Goal: Transaction & Acquisition: Purchase product/service

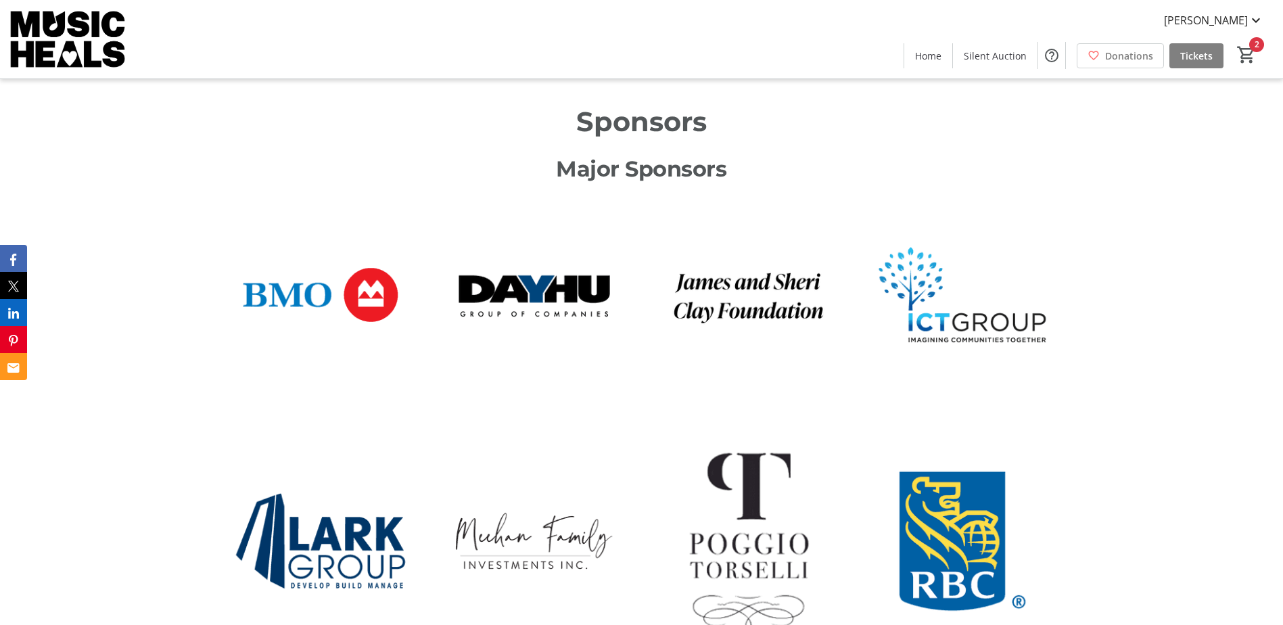
scroll to position [811, 0]
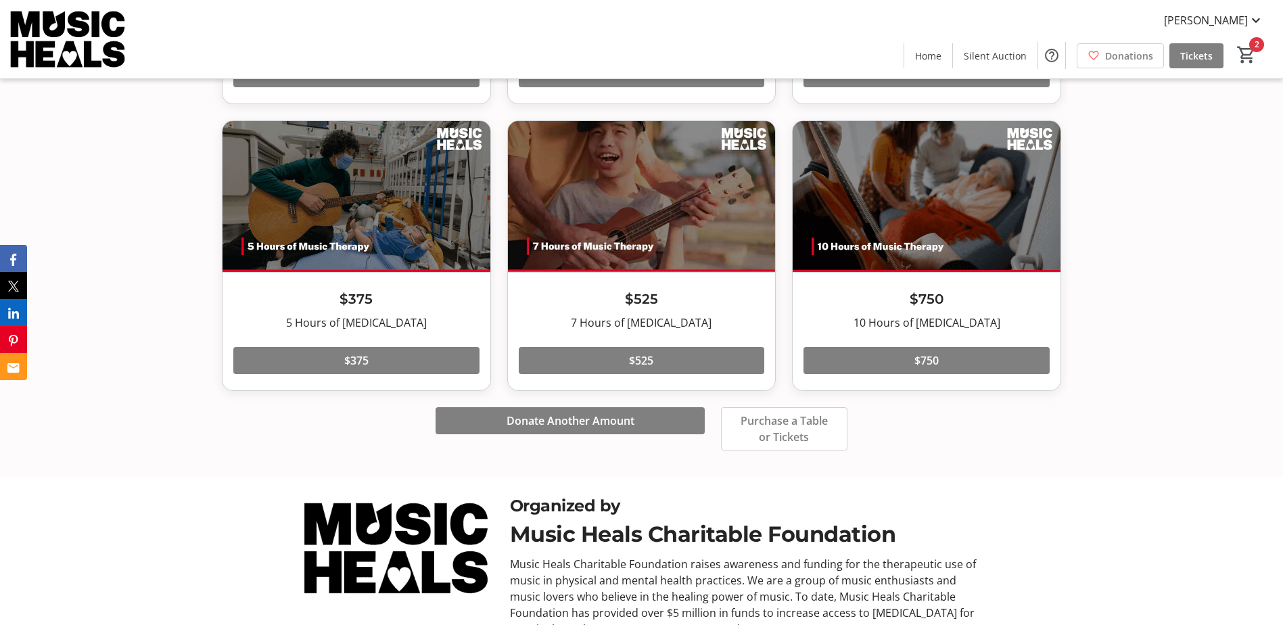
scroll to position [2904, 0]
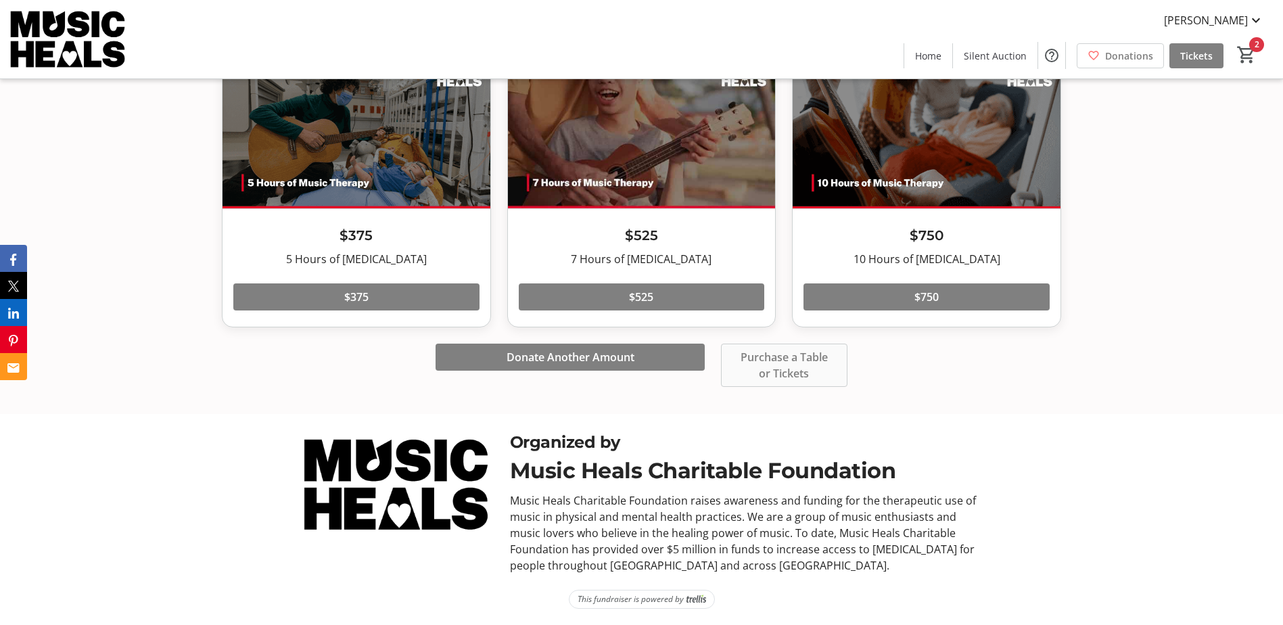
click at [803, 367] on span "Purchase a Table or Tickets" at bounding box center [784, 365] width 94 height 32
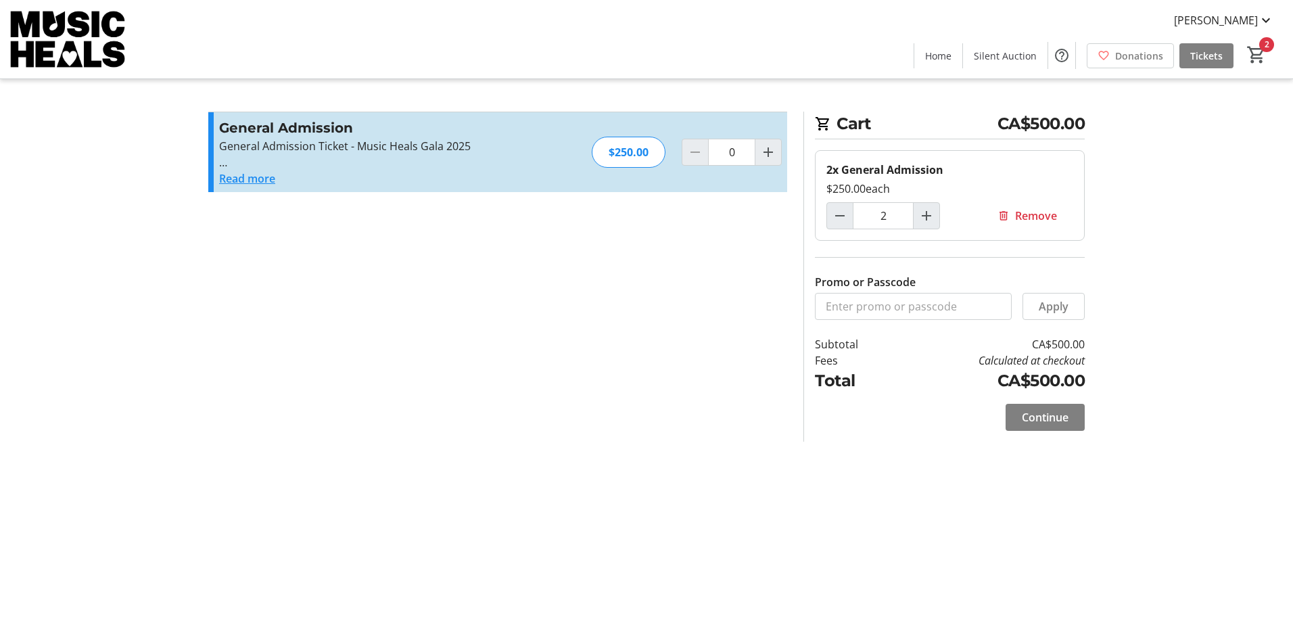
type input "2"
click at [1256, 61] on mat-icon "2" at bounding box center [1256, 55] width 20 height 20
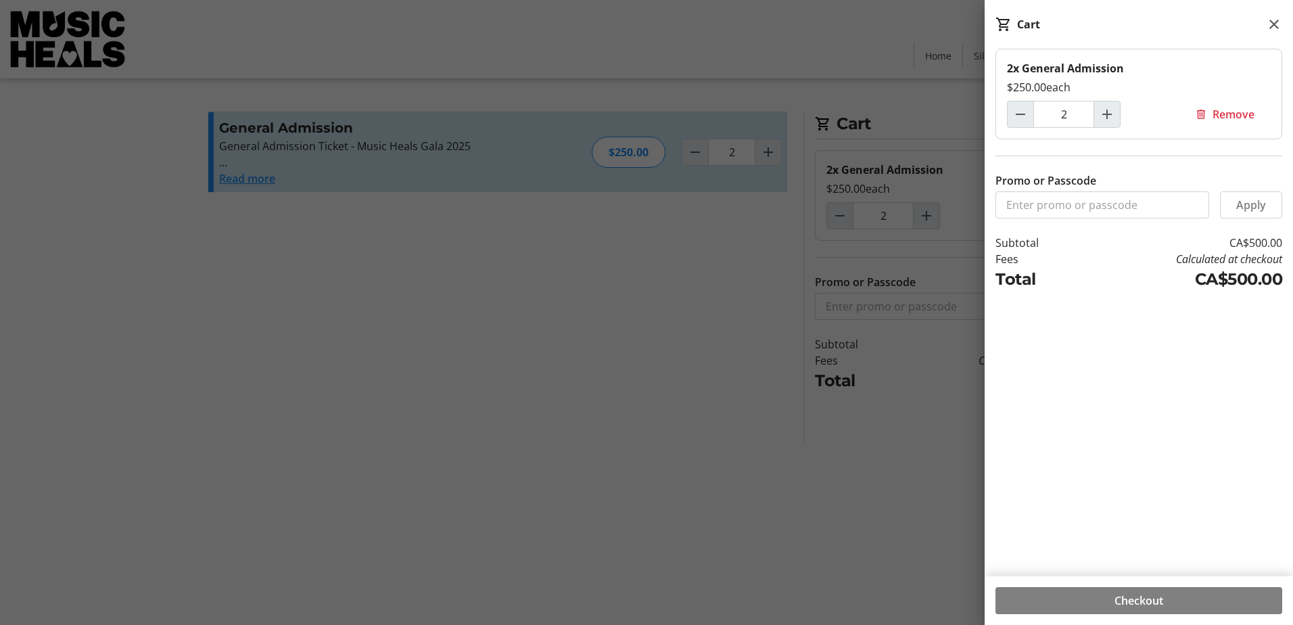
click at [674, 368] on div at bounding box center [646, 312] width 1293 height 625
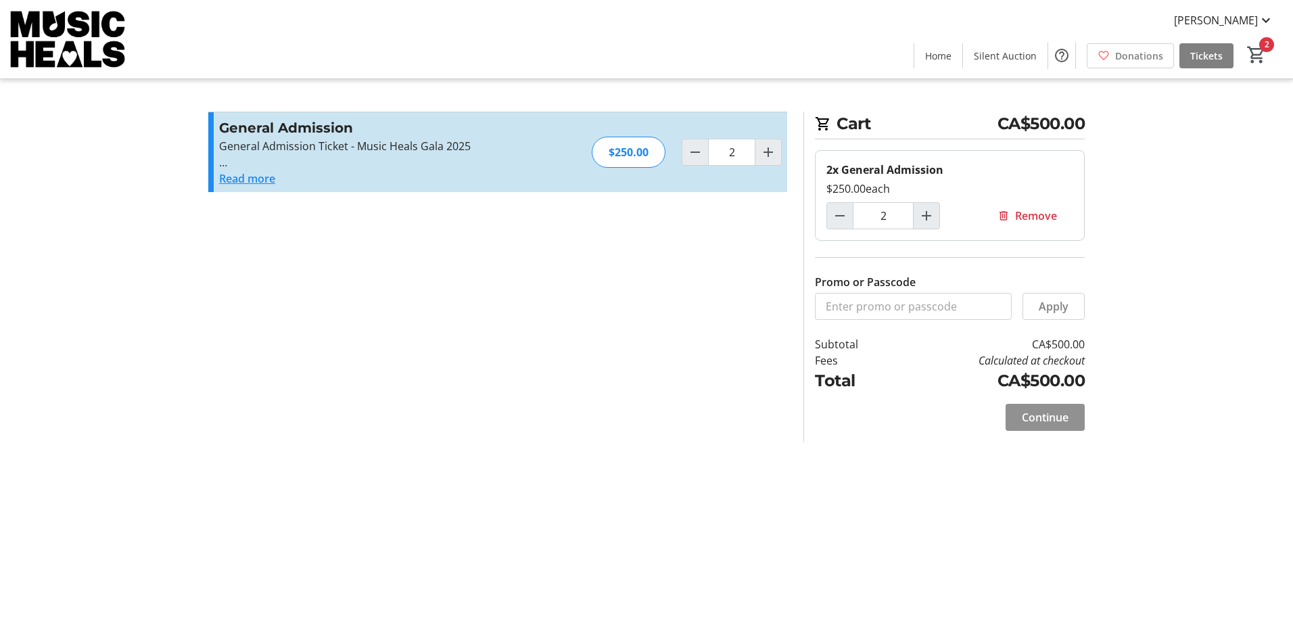
click at [1053, 415] on span "Continue" at bounding box center [1045, 417] width 47 height 16
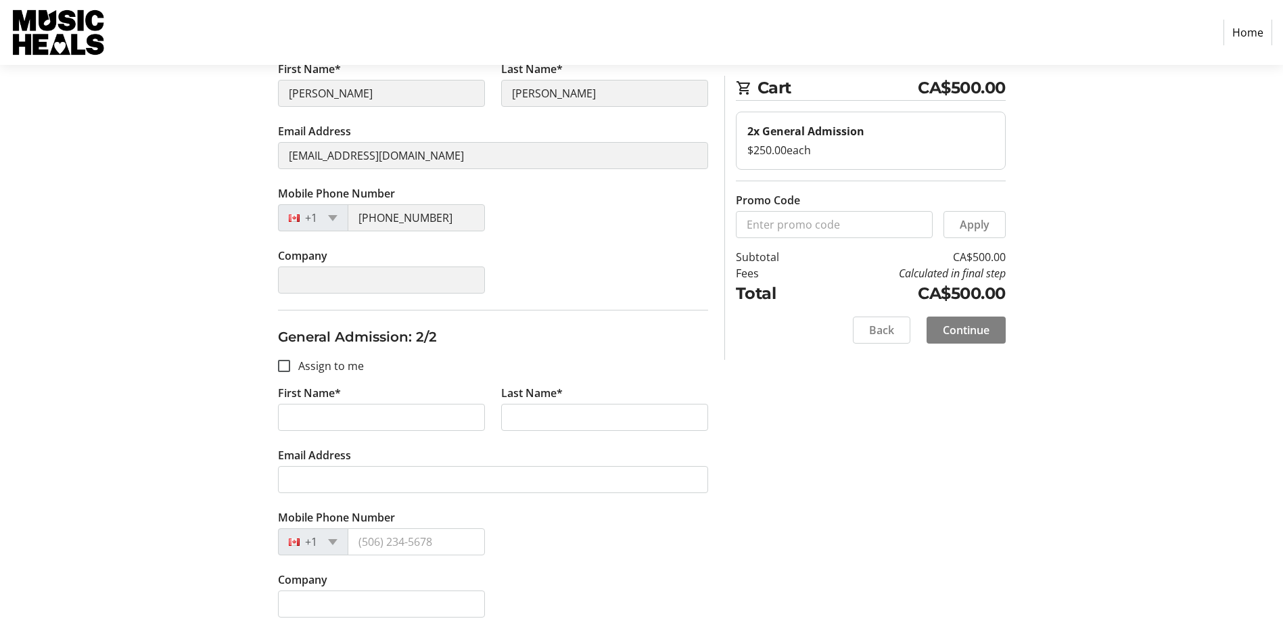
scroll to position [284, 0]
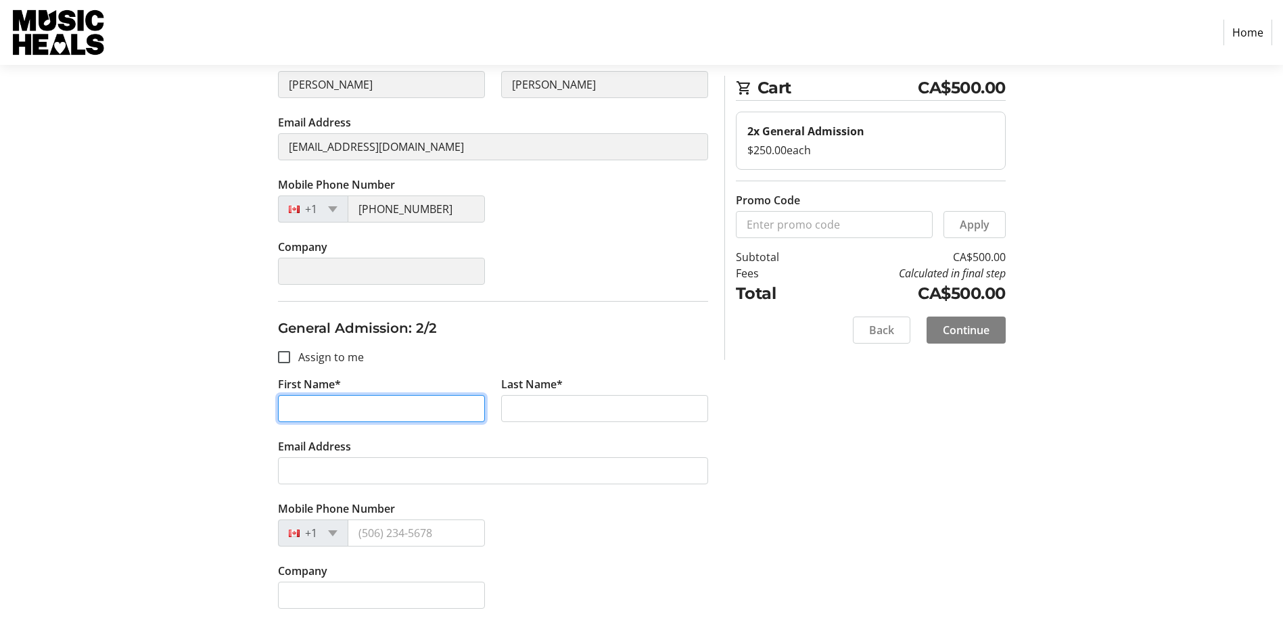
click at [389, 417] on input "First Name*" at bounding box center [381, 408] width 207 height 27
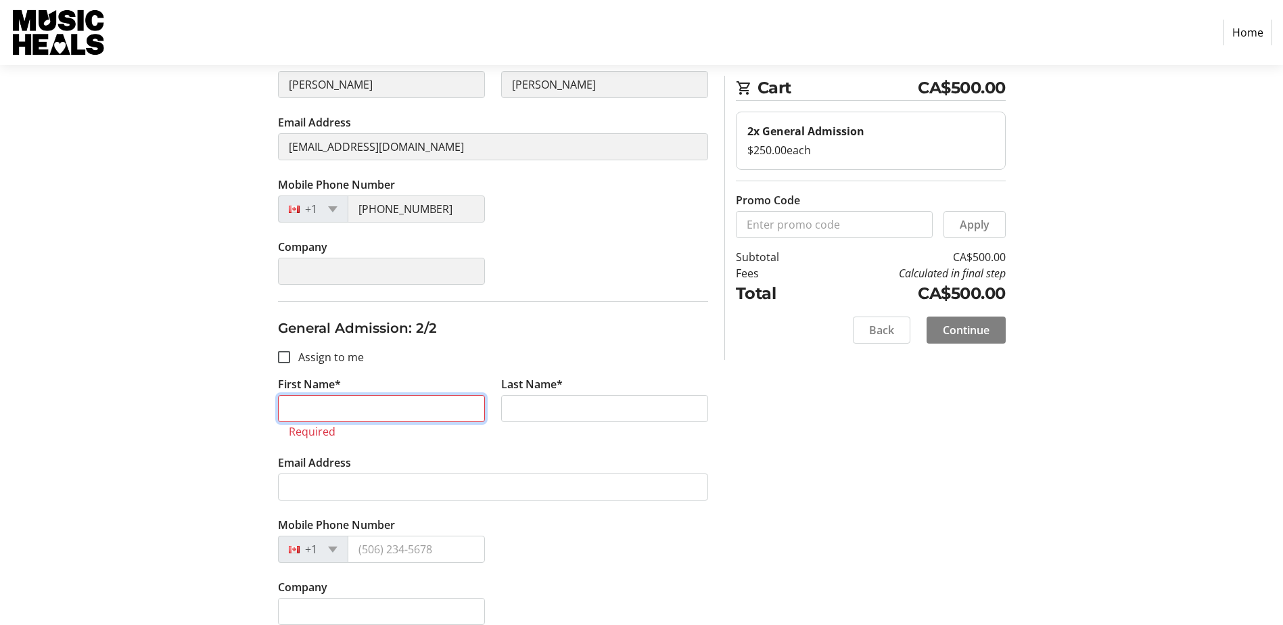
click at [418, 413] on input "First Name*" at bounding box center [381, 408] width 207 height 27
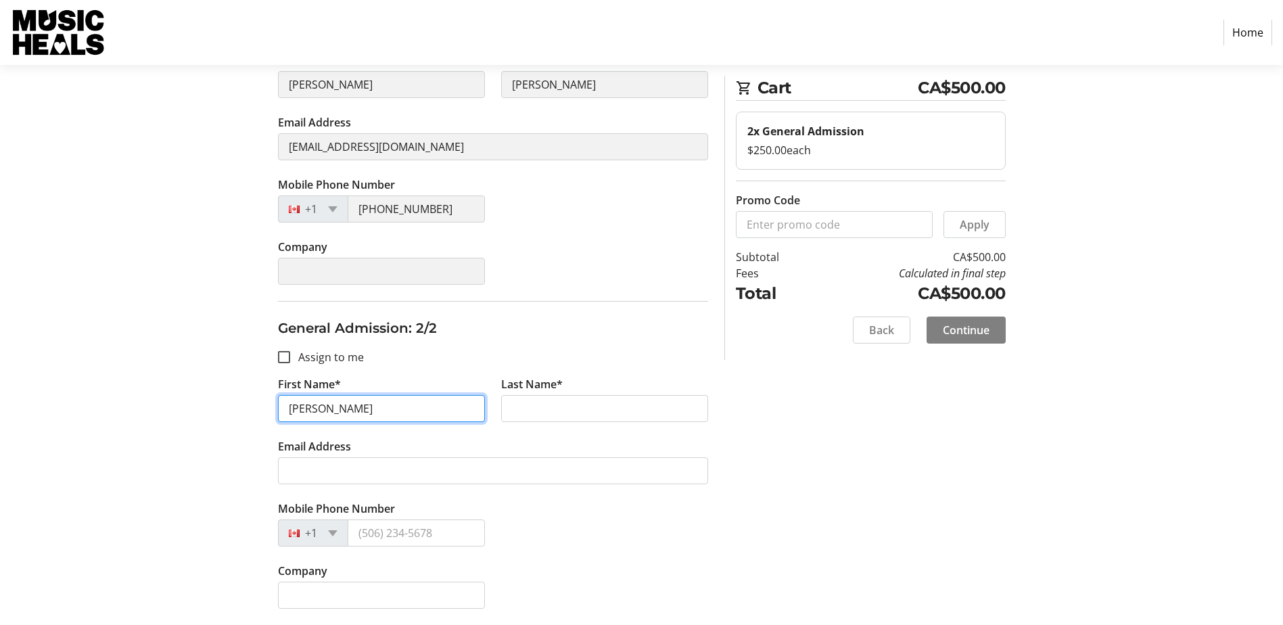
type input "[PERSON_NAME]"
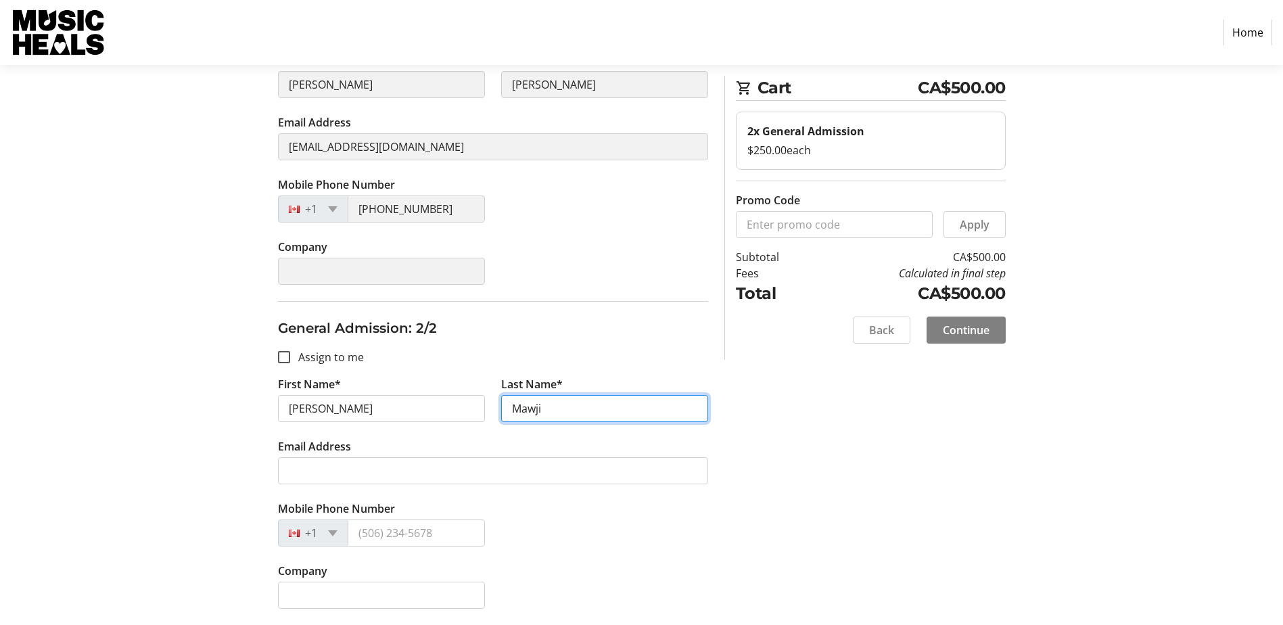
type input "Mawji"
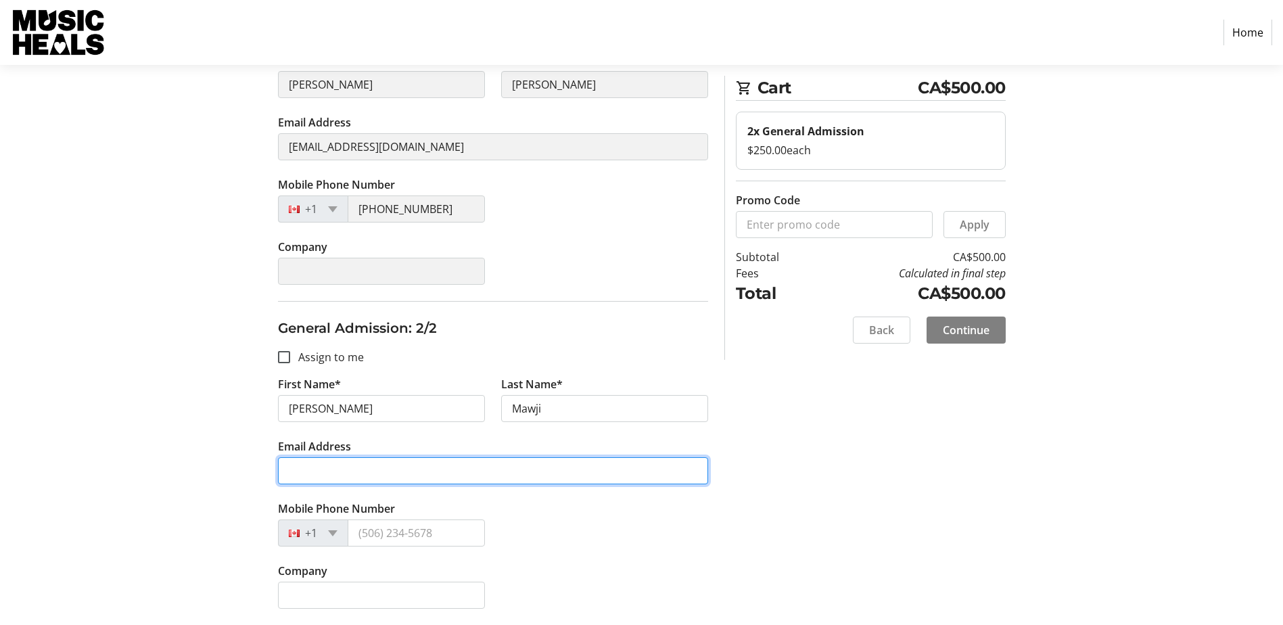
click at [394, 469] on input "Email Address" at bounding box center [493, 470] width 430 height 27
click at [404, 478] on input "Email Address" at bounding box center [493, 470] width 430 height 27
paste input "[PERSON_NAME][EMAIL_ADDRESS][PERSON_NAME][DOMAIN_NAME]>"
type input "[PERSON_NAME][EMAIL_ADDRESS][PERSON_NAME][DOMAIN_NAME]"
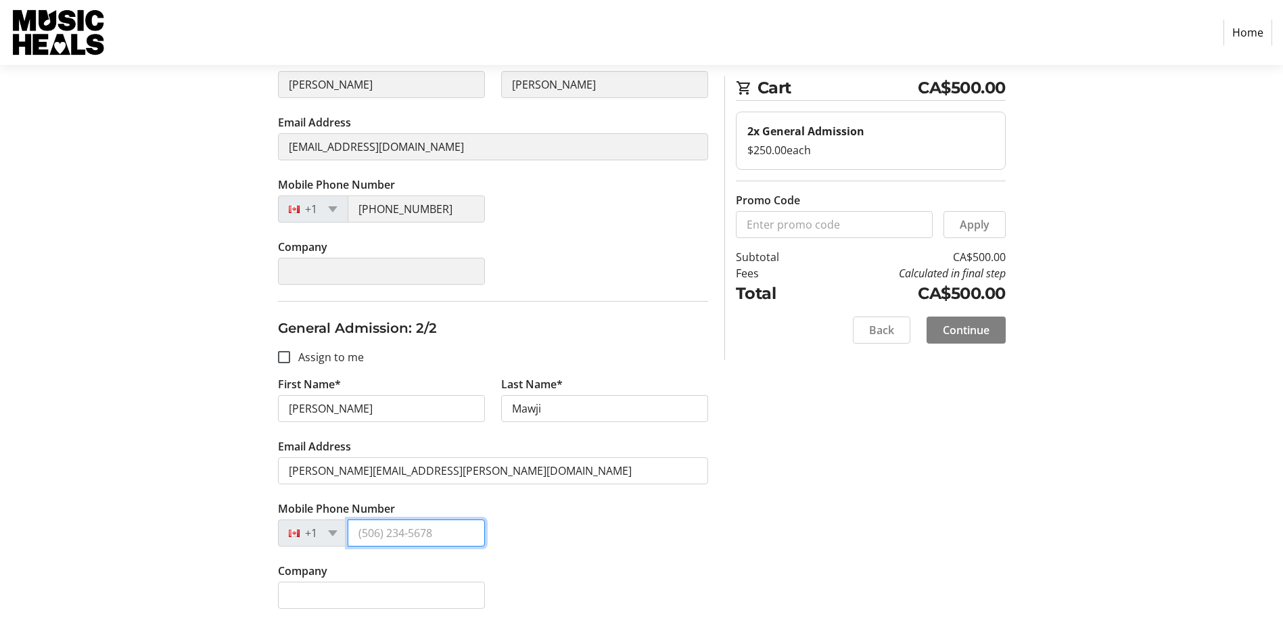
click at [402, 536] on input "Mobile Phone Number" at bounding box center [416, 532] width 137 height 27
click at [717, 543] on div "Assign Tickets Enter details for each attendee so that they receive their ticke…" at bounding box center [641, 240] width 893 height 770
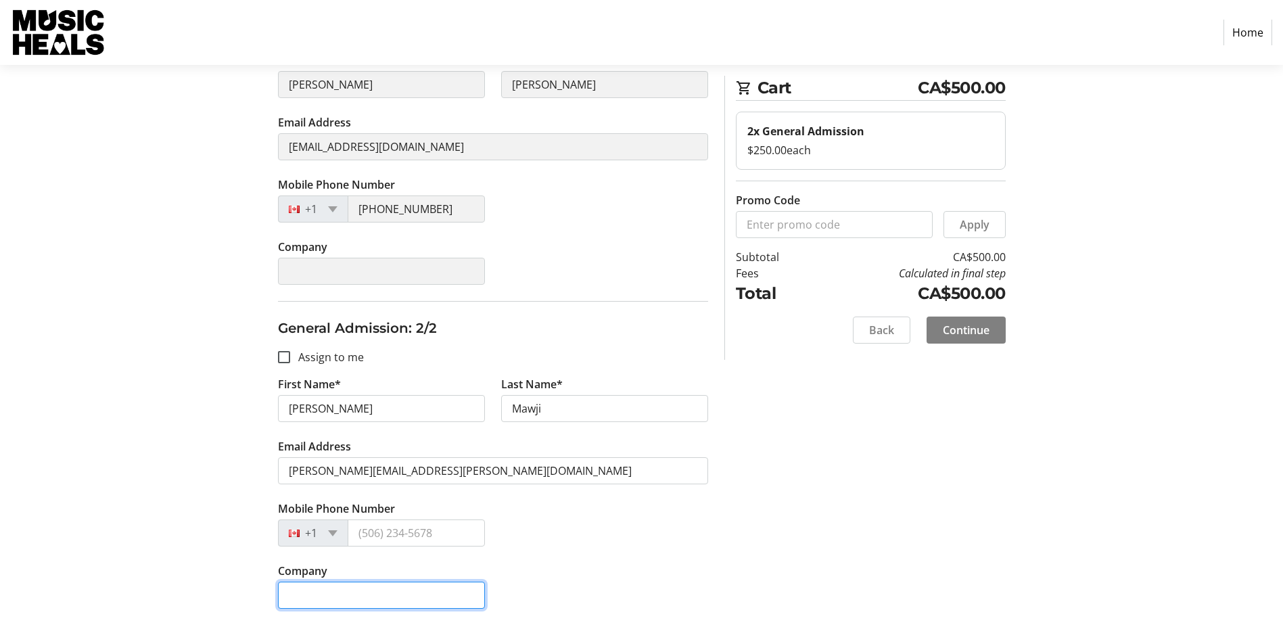
click at [357, 602] on input "Company" at bounding box center [381, 595] width 207 height 27
type input "Royal Columbian Hospital Foundation"
click at [279, 355] on input "Assign to me" at bounding box center [284, 357] width 12 height 12
checkbox input "true"
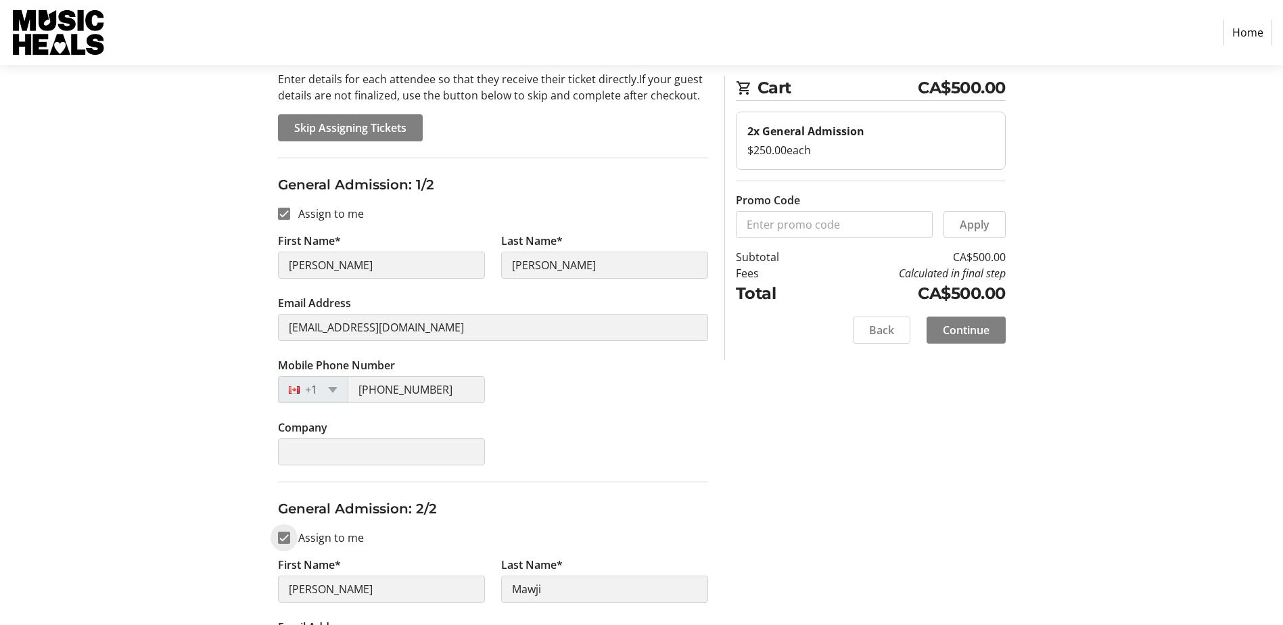
scroll to position [81, 0]
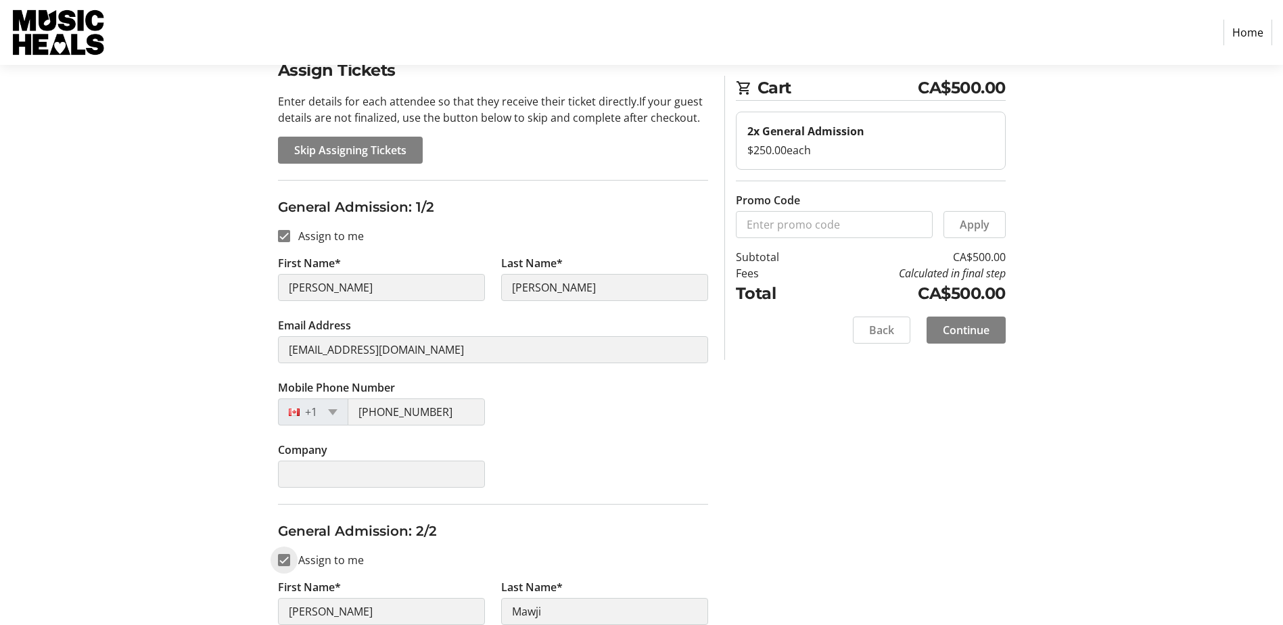
type input "[PERSON_NAME]"
type input "[EMAIL_ADDRESS][DOMAIN_NAME]"
type input "[PHONE_NUMBER]"
click at [286, 235] on input "Assign to me" at bounding box center [284, 236] width 12 height 12
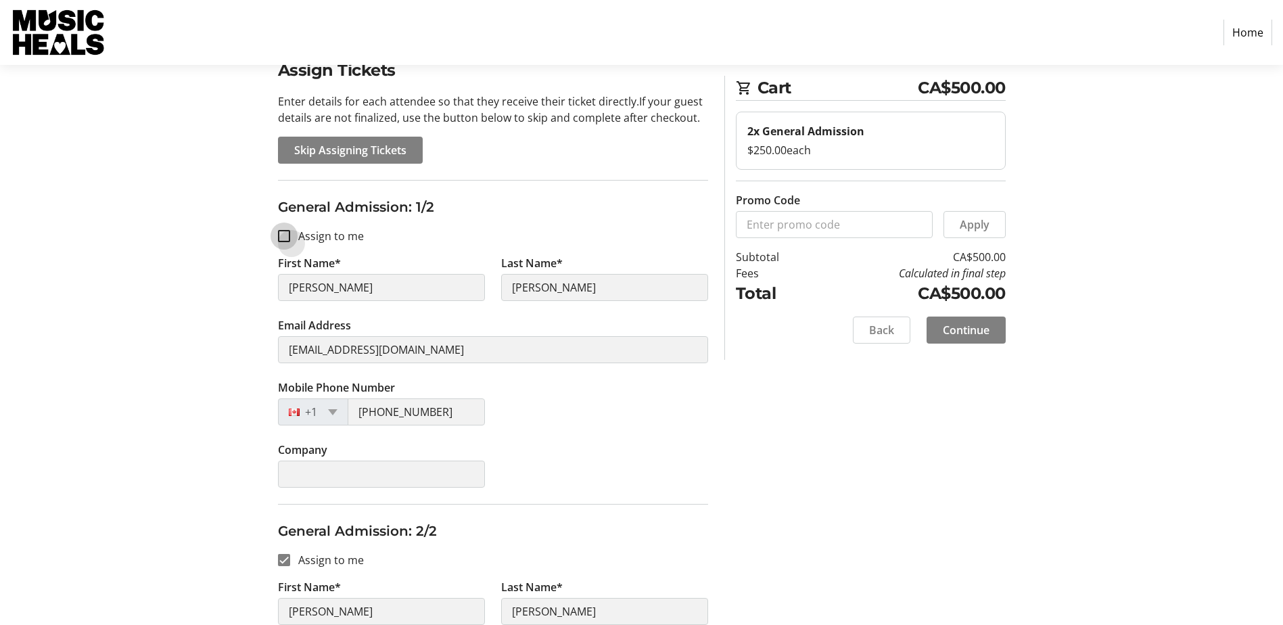
checkbox input "false"
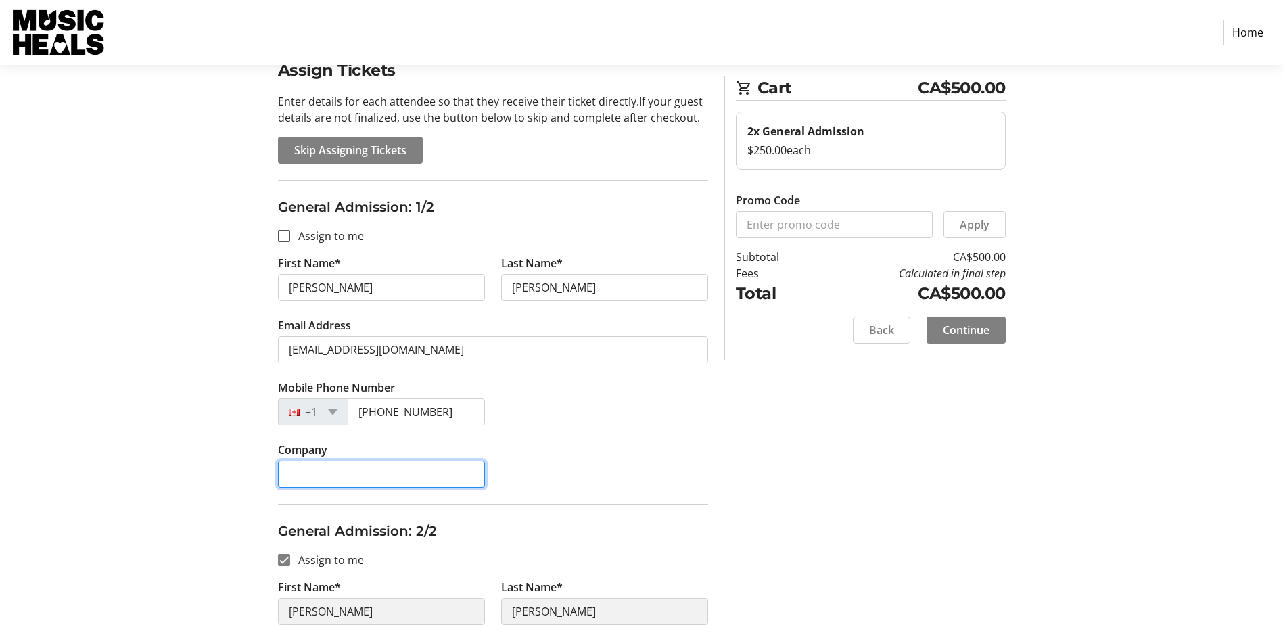
click at [352, 475] on input "Company" at bounding box center [381, 474] width 207 height 27
type input "R"
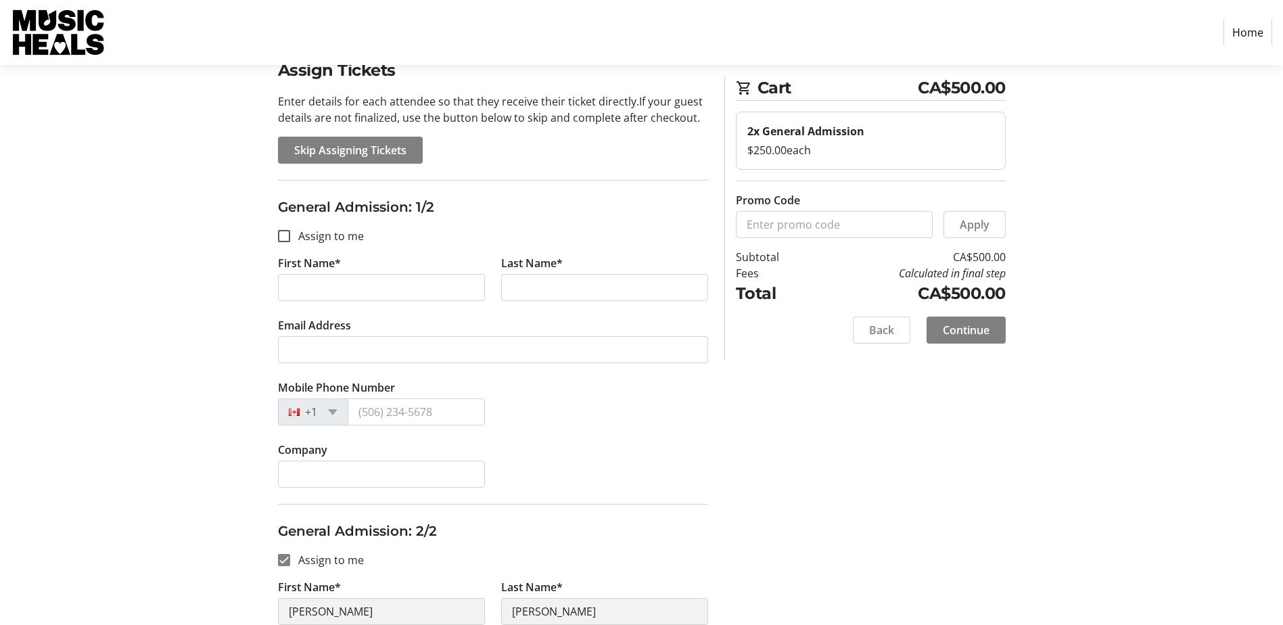
click at [674, 438] on div "Mobile Phone Number +1" at bounding box center [493, 410] width 446 height 62
click at [394, 286] on input "First Name*" at bounding box center [381, 287] width 207 height 27
type input "[PERSON_NAME]"
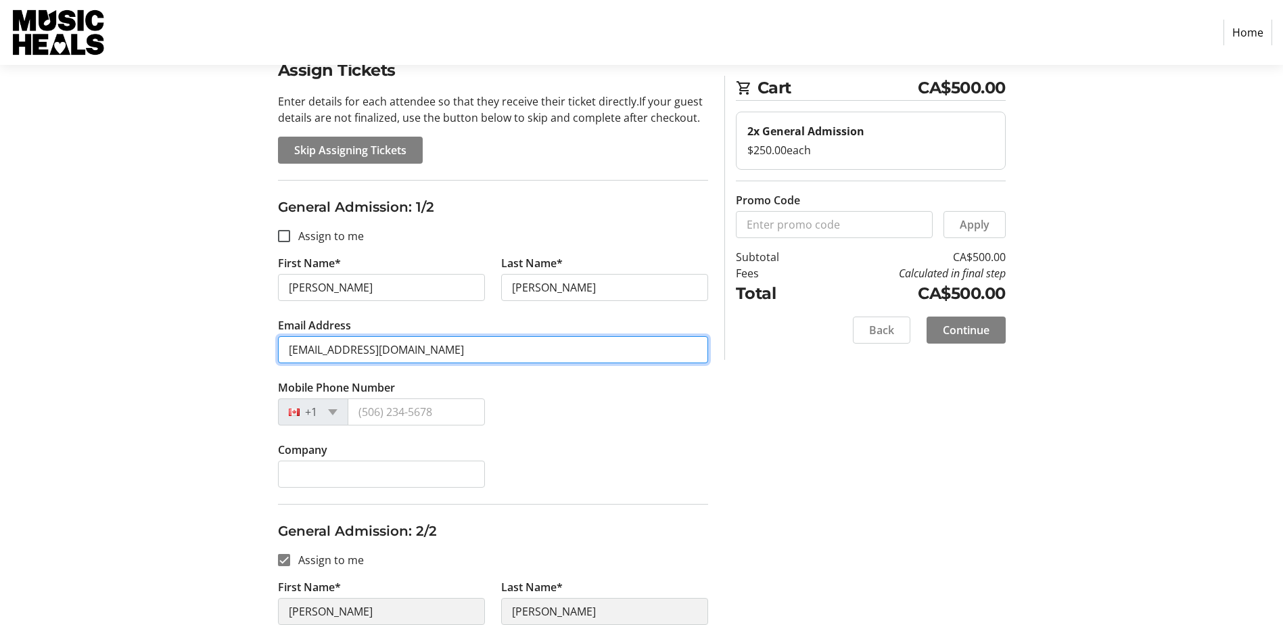
type input "[EMAIL_ADDRESS][DOMAIN_NAME]"
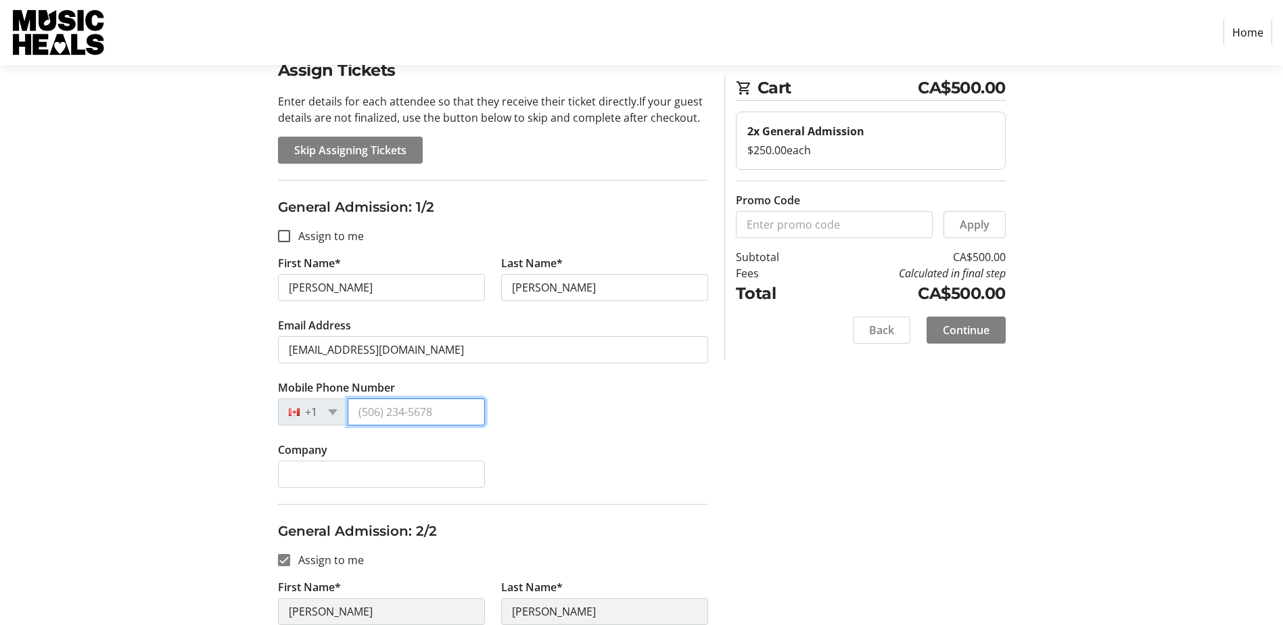
click at [400, 415] on input "Mobile Phone Number" at bounding box center [416, 411] width 137 height 27
type input "[PHONE_NUMBER]"
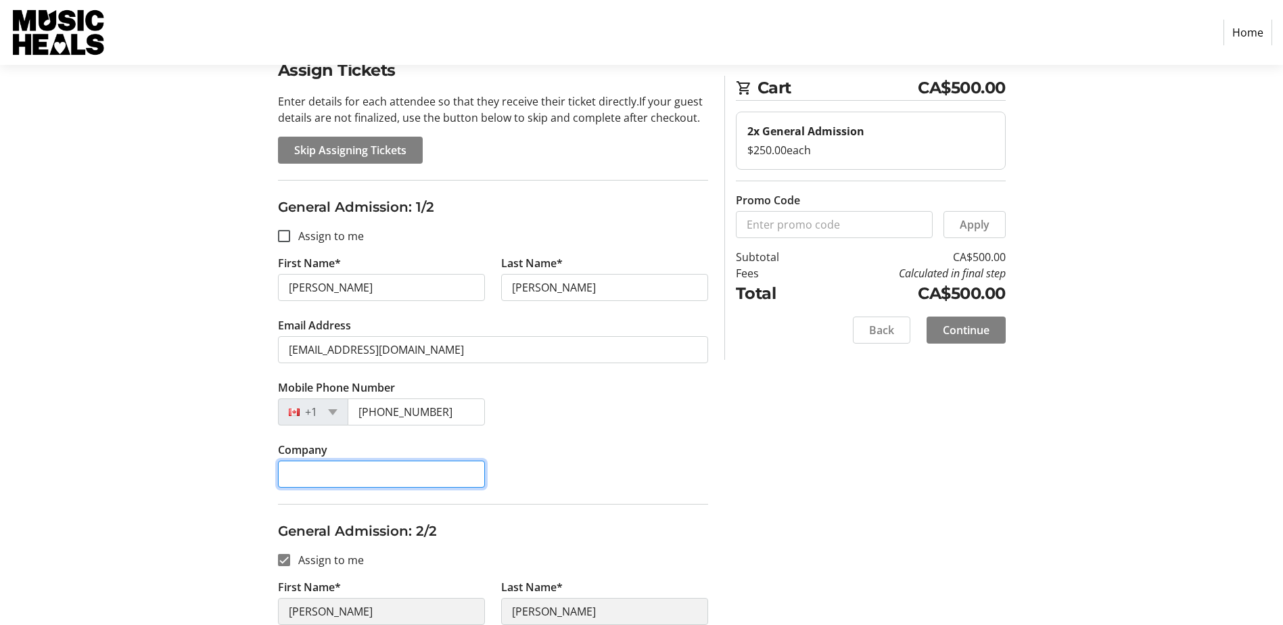
click at [415, 466] on input "Company" at bounding box center [381, 474] width 207 height 27
type input "r"
type input "Royal Columbian Hospital Foundation"
click at [620, 454] on div "Company Royal Columbian Hospital Foundation" at bounding box center [493, 473] width 446 height 62
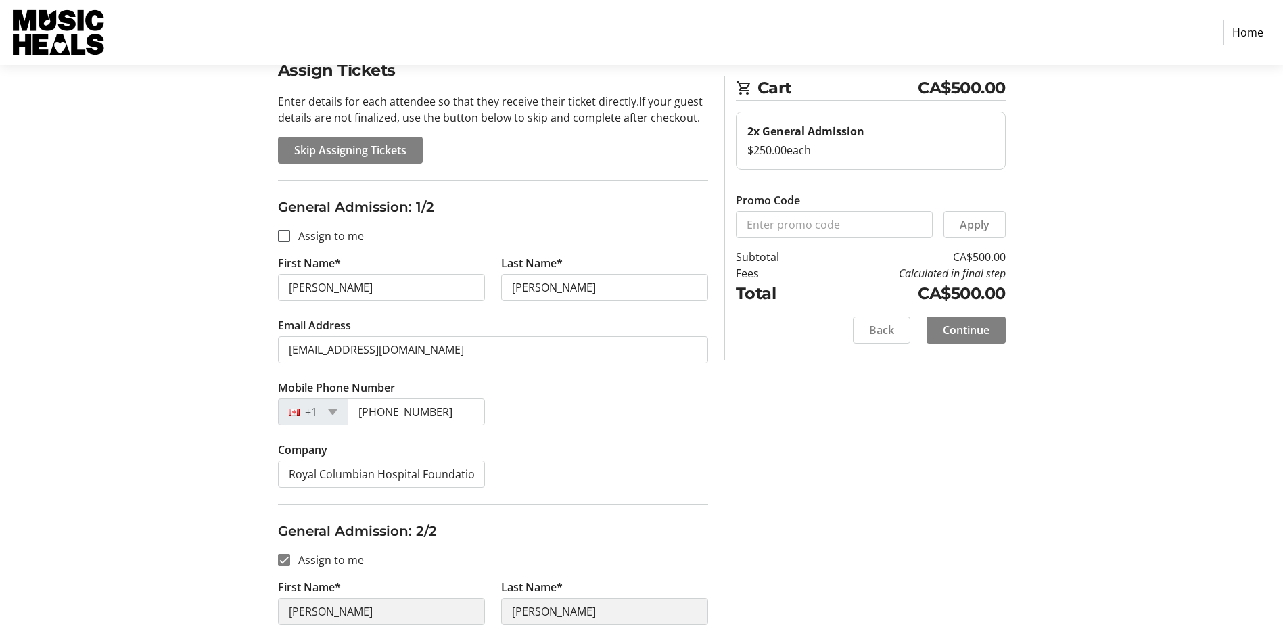
scroll to position [14, 0]
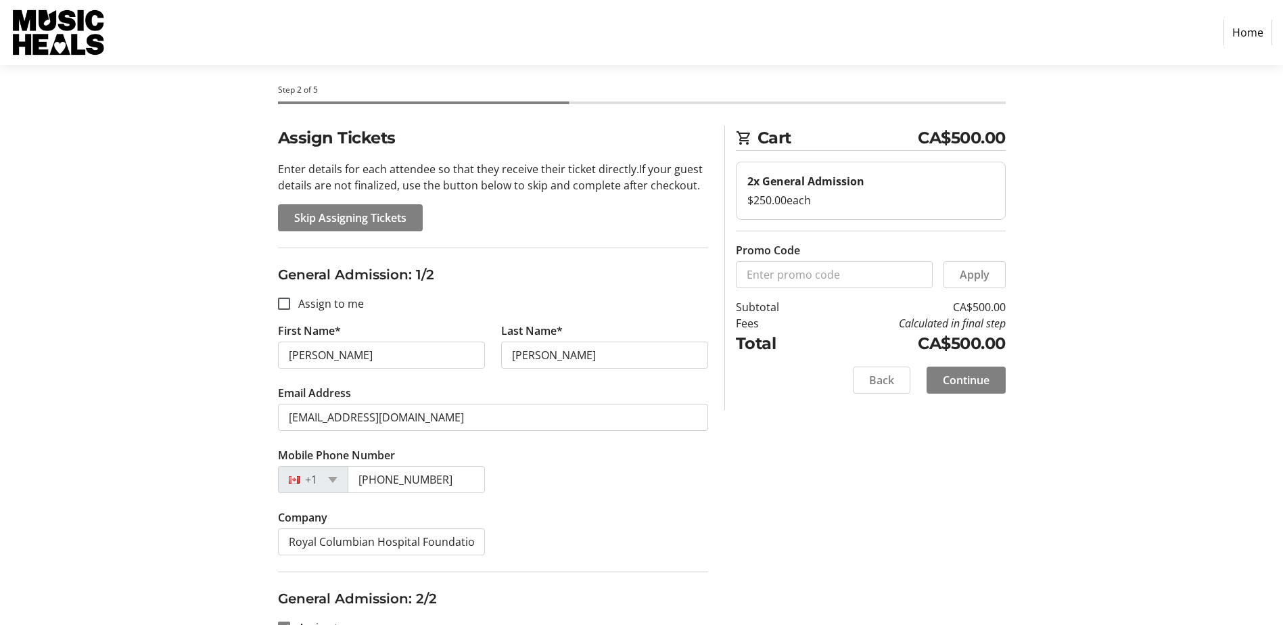
click at [825, 494] on div "Assign Tickets Enter details for each attendee so that they receive their ticke…" at bounding box center [641, 511] width 893 height 770
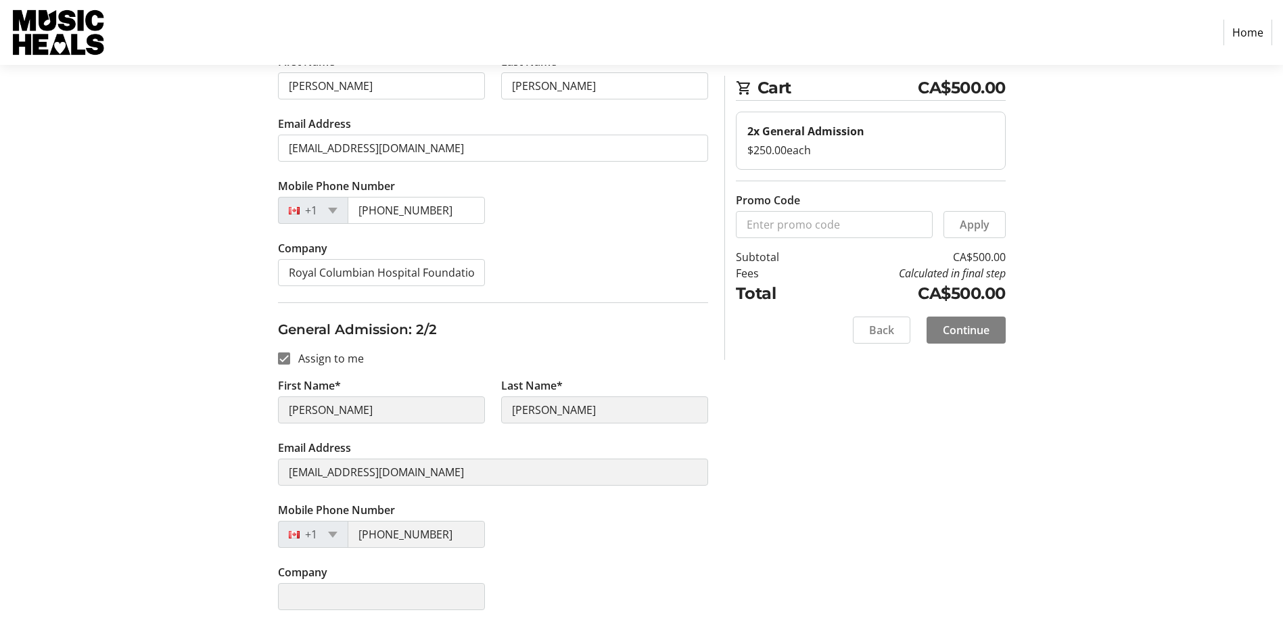
scroll to position [284, 0]
click at [321, 358] on label "Assign to me" at bounding box center [327, 357] width 74 height 16
click at [290, 358] on input "Assign to me" at bounding box center [284, 357] width 12 height 12
checkbox input "false"
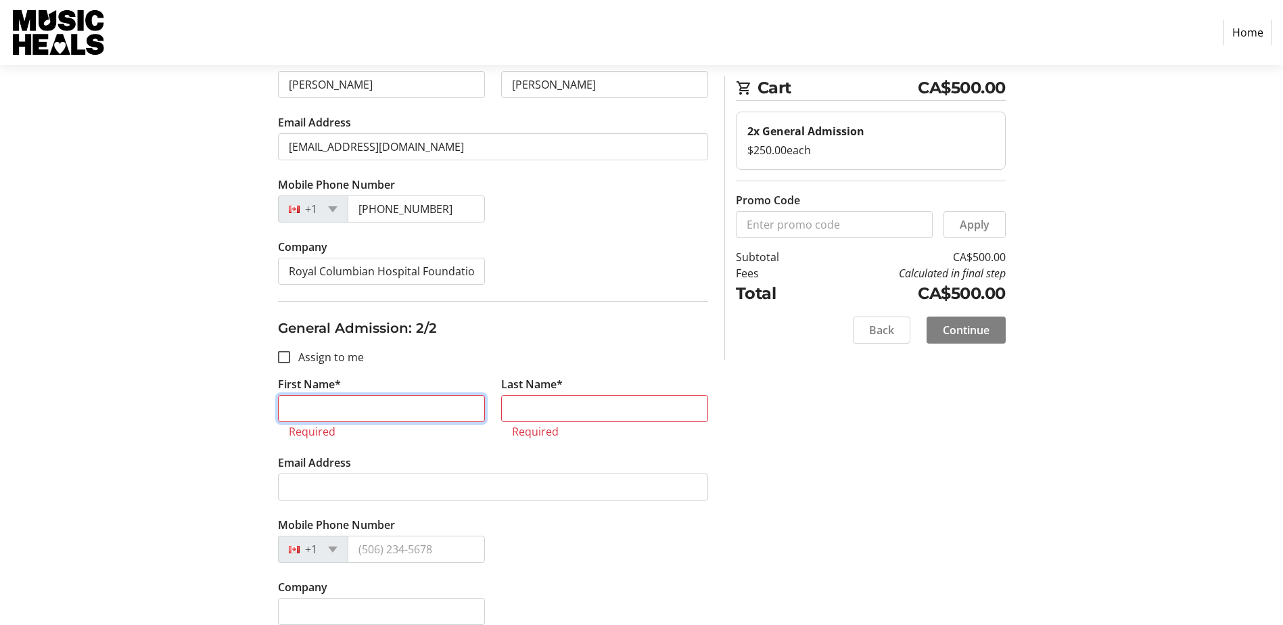
drag, startPoint x: 344, startPoint y: 413, endPoint x: 174, endPoint y: 404, distance: 169.3
click at [174, 404] on section "Step 2 of 5 Cart CA$500.00 2x General Admission $250.00 each Promo Code Apply S…" at bounding box center [641, 211] width 1283 height 860
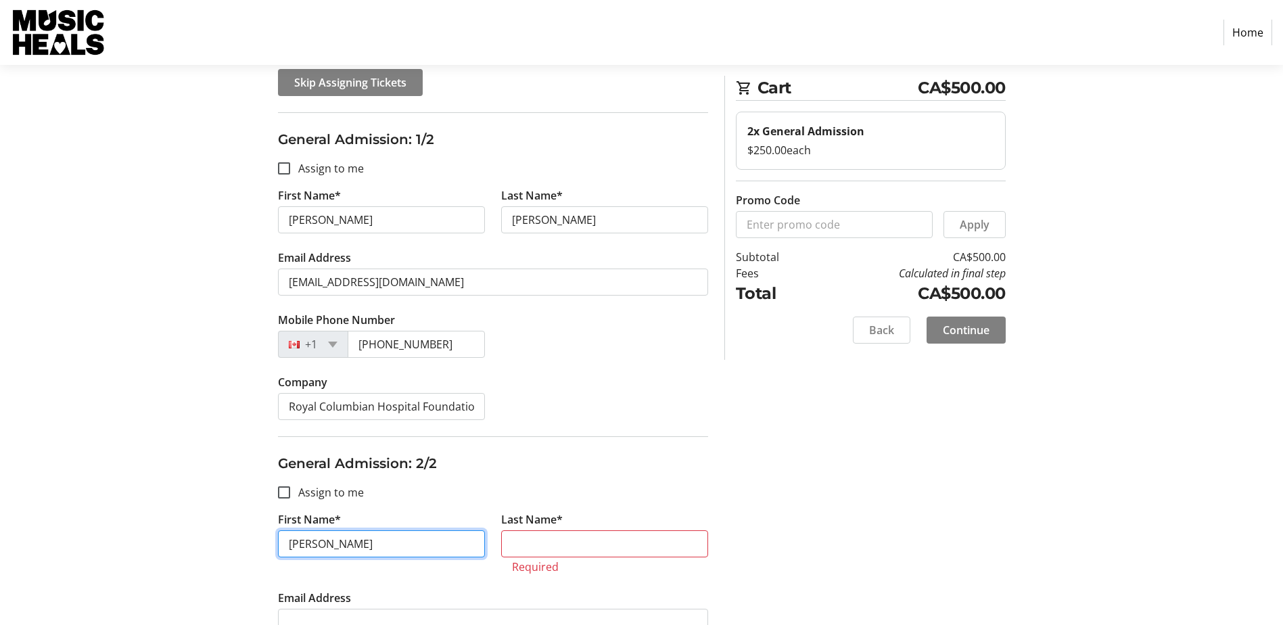
type input "[PERSON_NAME]"
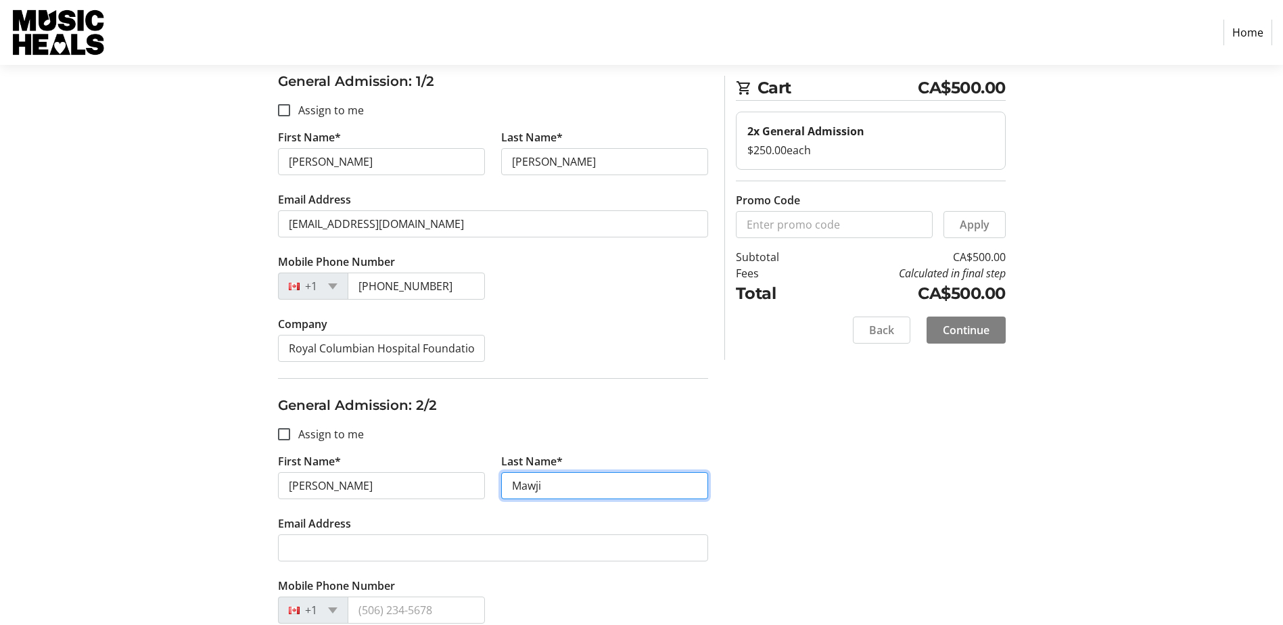
scroll to position [284, 0]
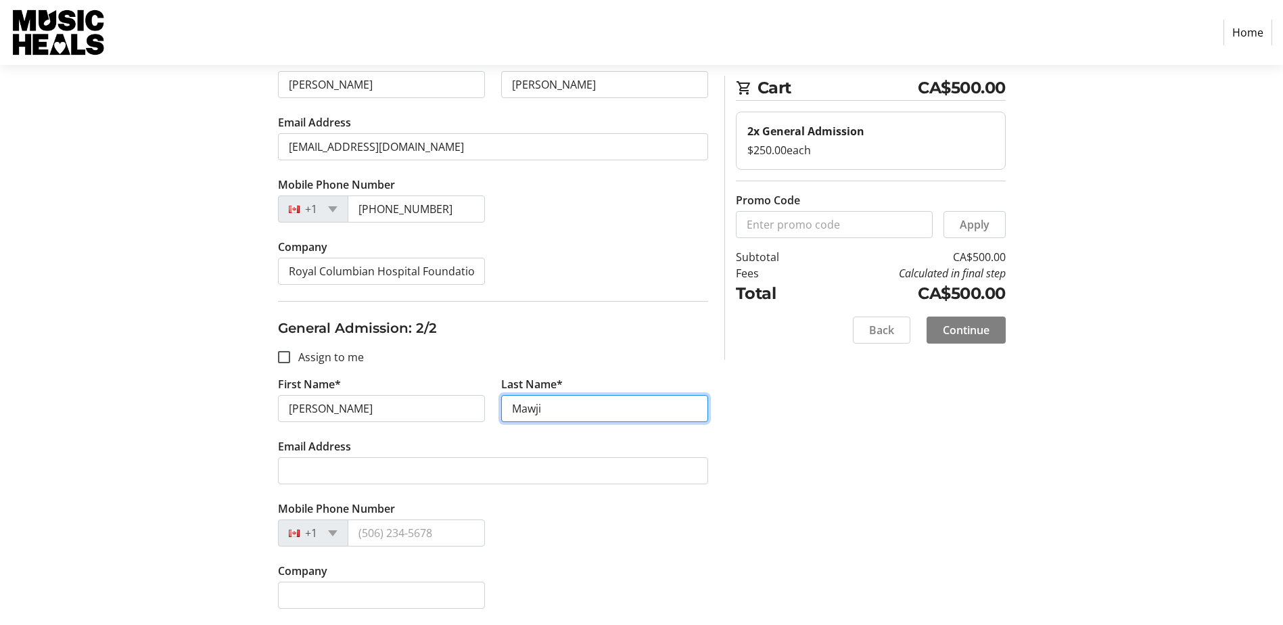
type input "Mawji"
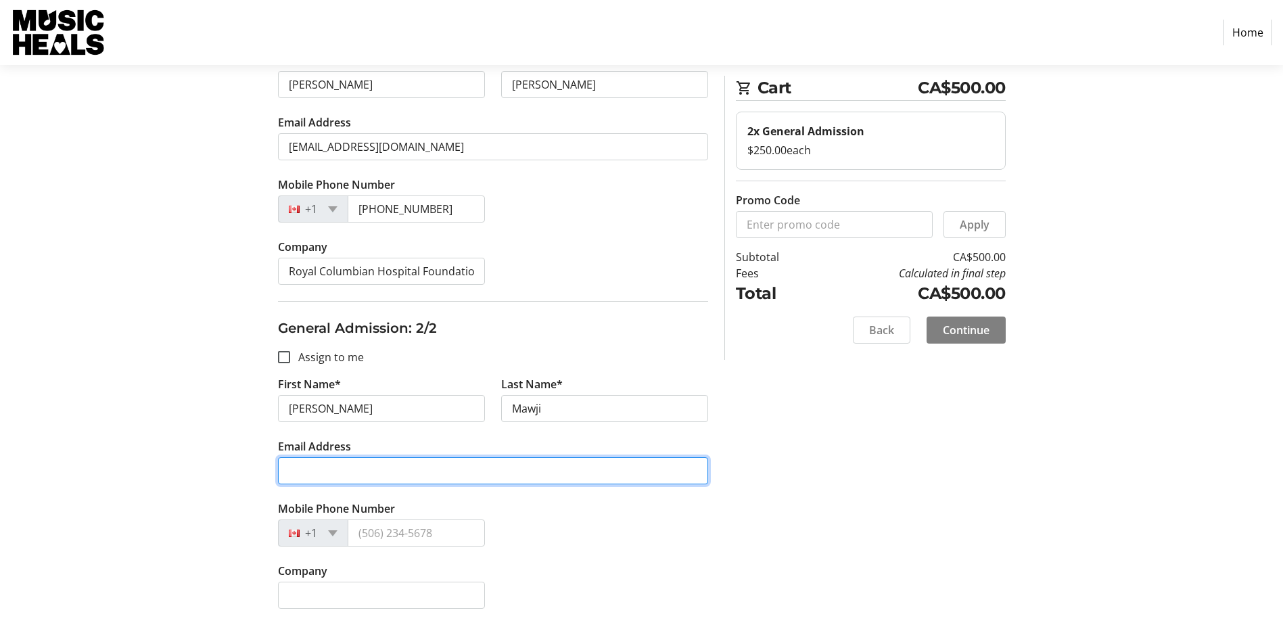
click at [365, 471] on input "Email Address" at bounding box center [493, 470] width 430 height 27
type input "[PERSON_NAME][EMAIL_ADDRESS][PERSON_NAME][DOMAIN_NAME]"
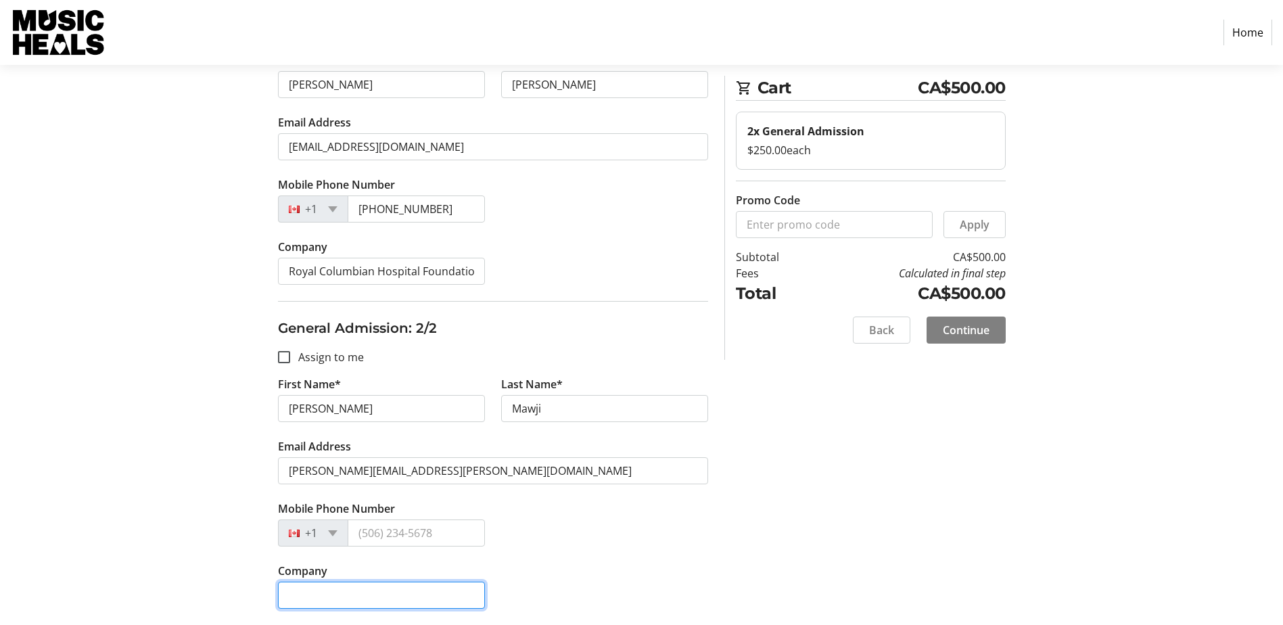
click at [451, 603] on input "Company" at bounding box center [381, 595] width 207 height 27
type input "Royal Columbian Hospital Foundation"
click at [604, 560] on div "Mobile Phone Number +1" at bounding box center [493, 531] width 446 height 62
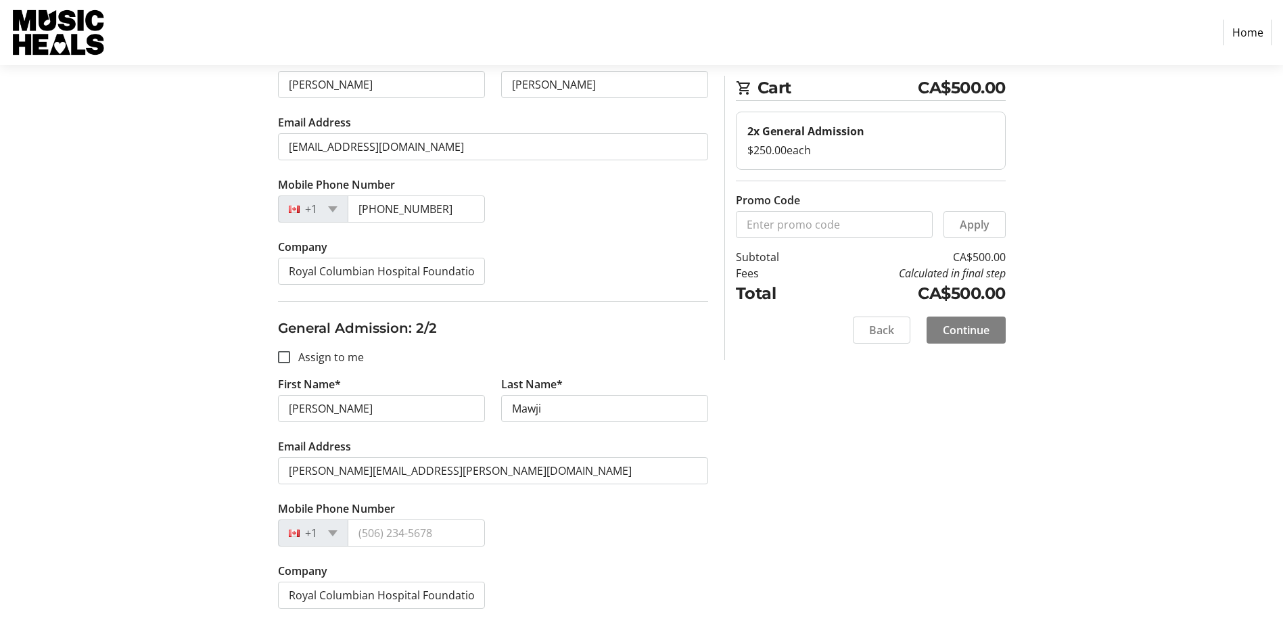
click at [310, 358] on label "Assign to me" at bounding box center [327, 357] width 74 height 16
click at [290, 358] on input "Assign to me" at bounding box center [284, 357] width 12 height 12
checkbox input "true"
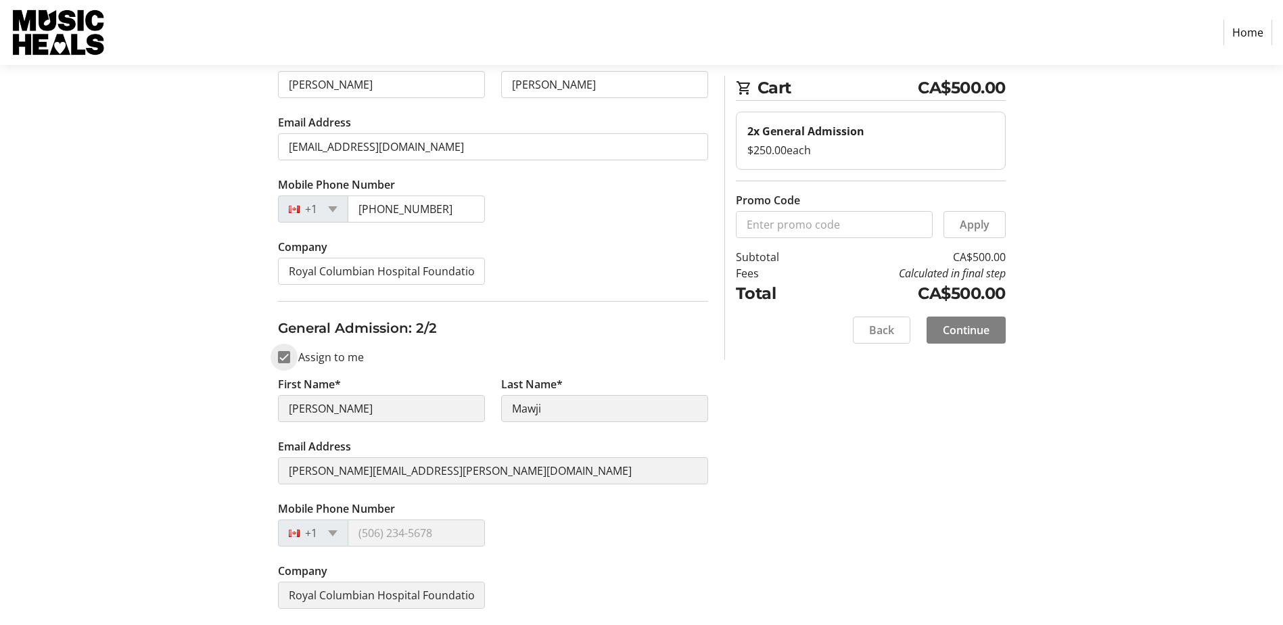
type input "[PERSON_NAME]"
type input "[EMAIL_ADDRESS][DOMAIN_NAME]"
type input "[PHONE_NUMBER]"
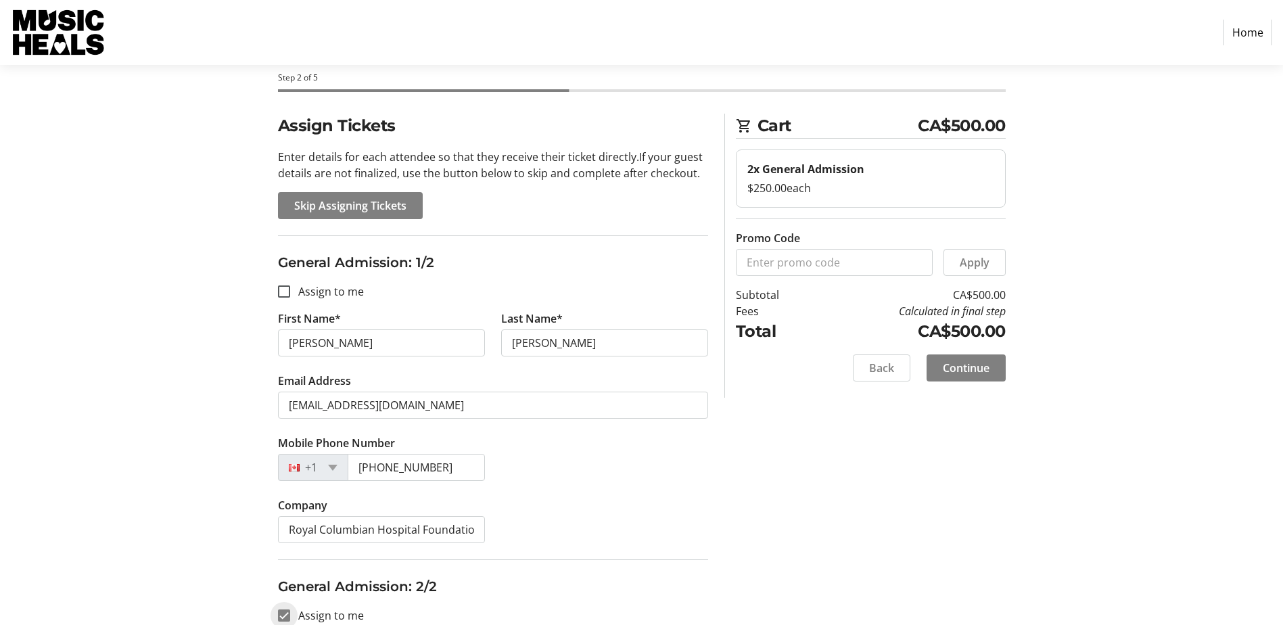
scroll to position [14, 0]
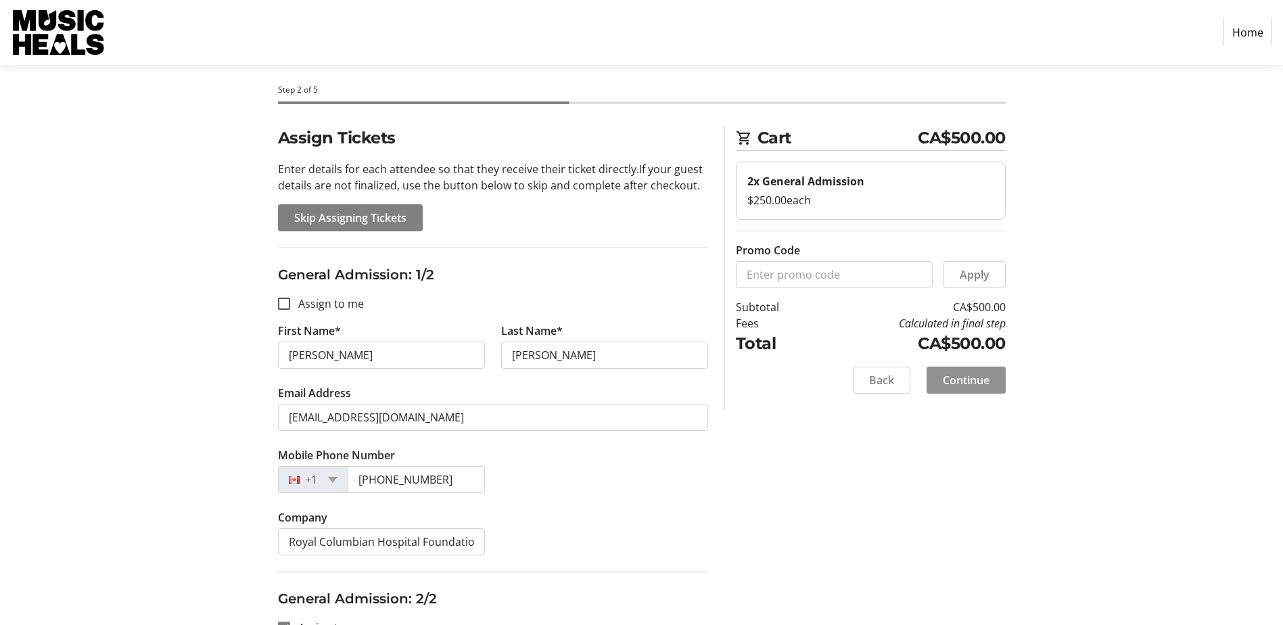
click at [985, 387] on span "Continue" at bounding box center [966, 380] width 47 height 16
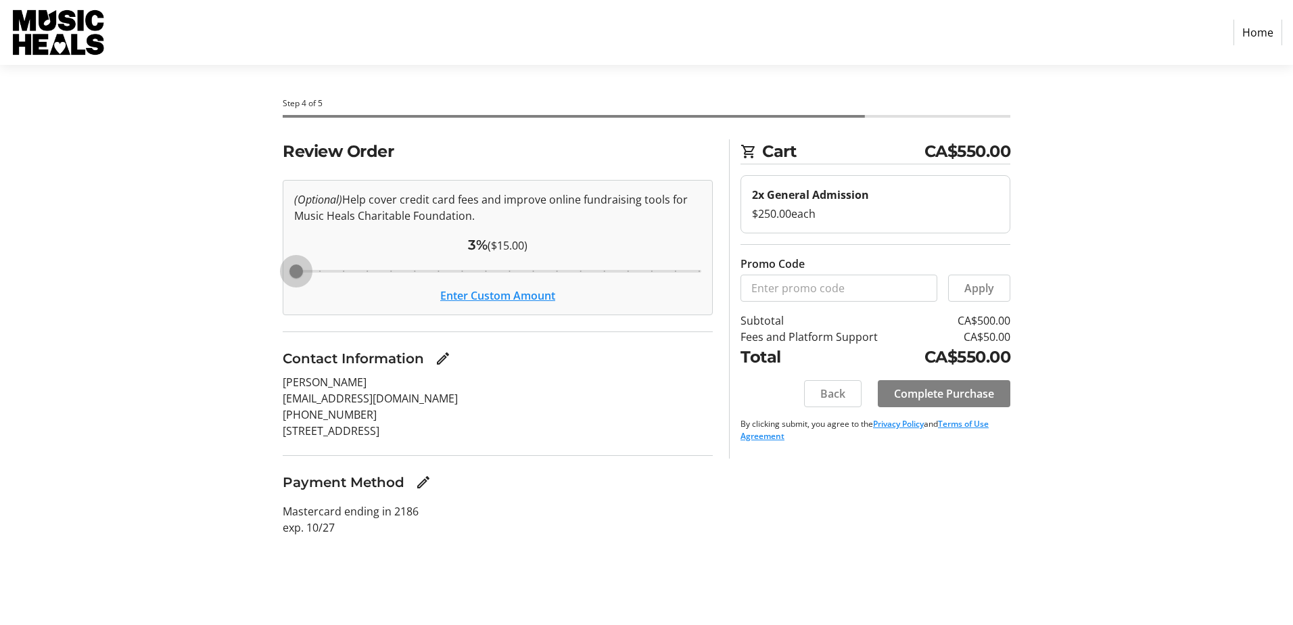
drag, startPoint x: 458, startPoint y: 268, endPoint x: 254, endPoint y: 270, distance: 203.6
type input "3"
click at [280, 270] on input "Cover fees percentage" at bounding box center [497, 271] width 435 height 30
drag, startPoint x: 297, startPoint y: 274, endPoint x: 247, endPoint y: 273, distance: 50.1
click at [280, 273] on input "Cover fees percentage" at bounding box center [497, 271] width 435 height 30
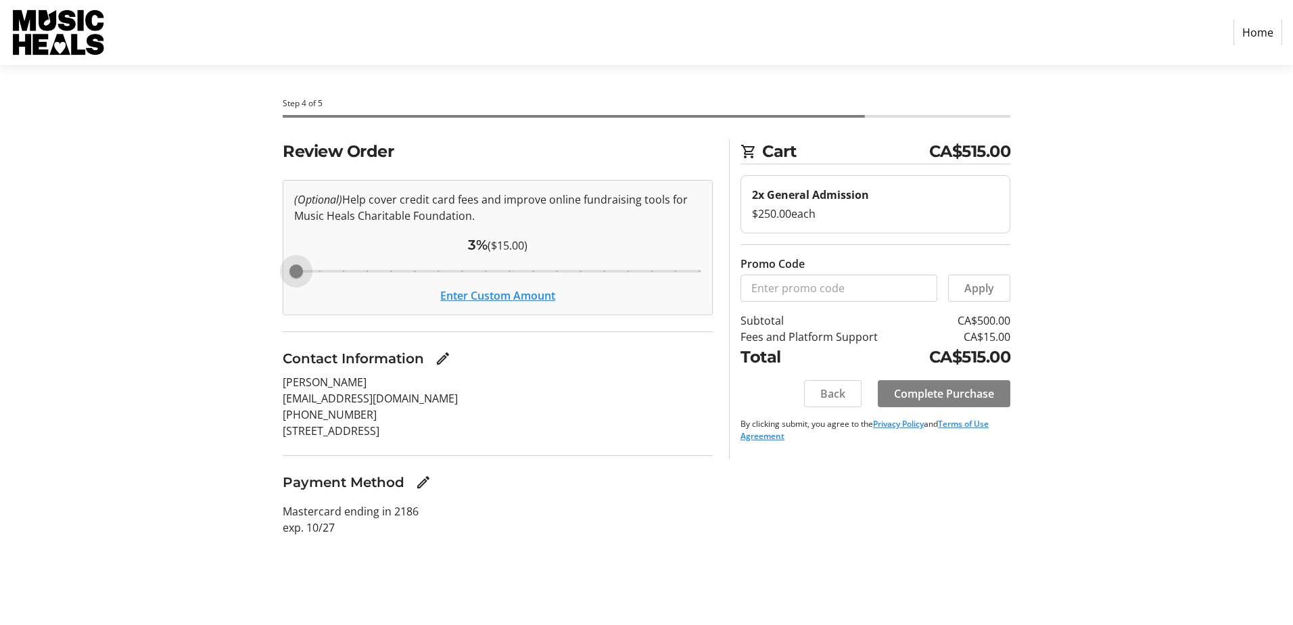
click at [491, 294] on button "Enter Custom Amount" at bounding box center [497, 295] width 115 height 16
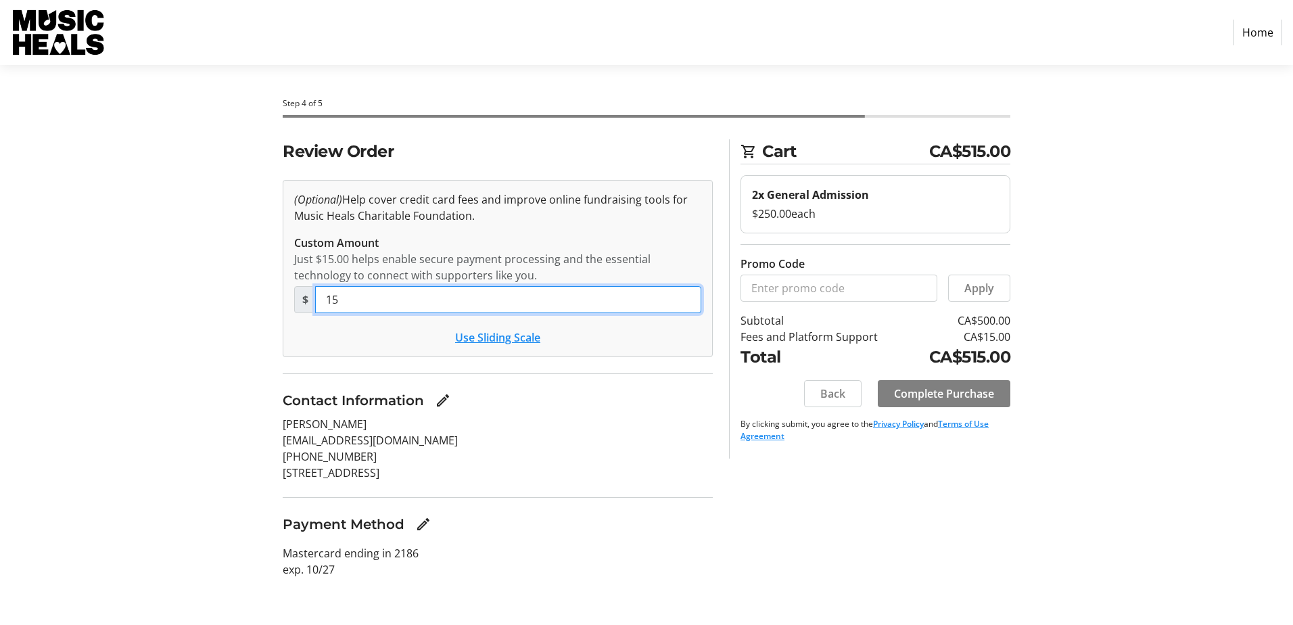
drag, startPoint x: 383, startPoint y: 307, endPoint x: 241, endPoint y: 295, distance: 142.5
click at [241, 295] on div "Review Order (Optional) Help cover credit card fees and improve online fundrais…" at bounding box center [646, 366] width 893 height 454
type input "0"
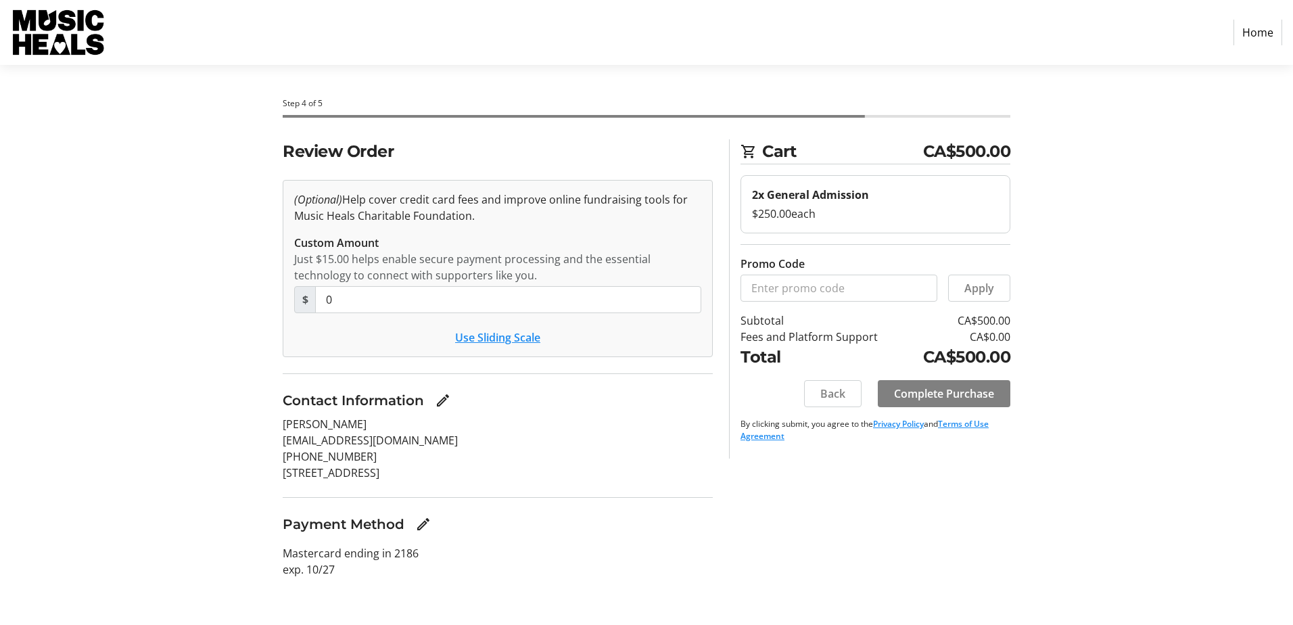
click at [970, 504] on div "Review Order (Optional) Help cover credit card fees and improve online fundrais…" at bounding box center [646, 366] width 893 height 454
click at [972, 396] on span "Complete Purchase" at bounding box center [944, 393] width 100 height 16
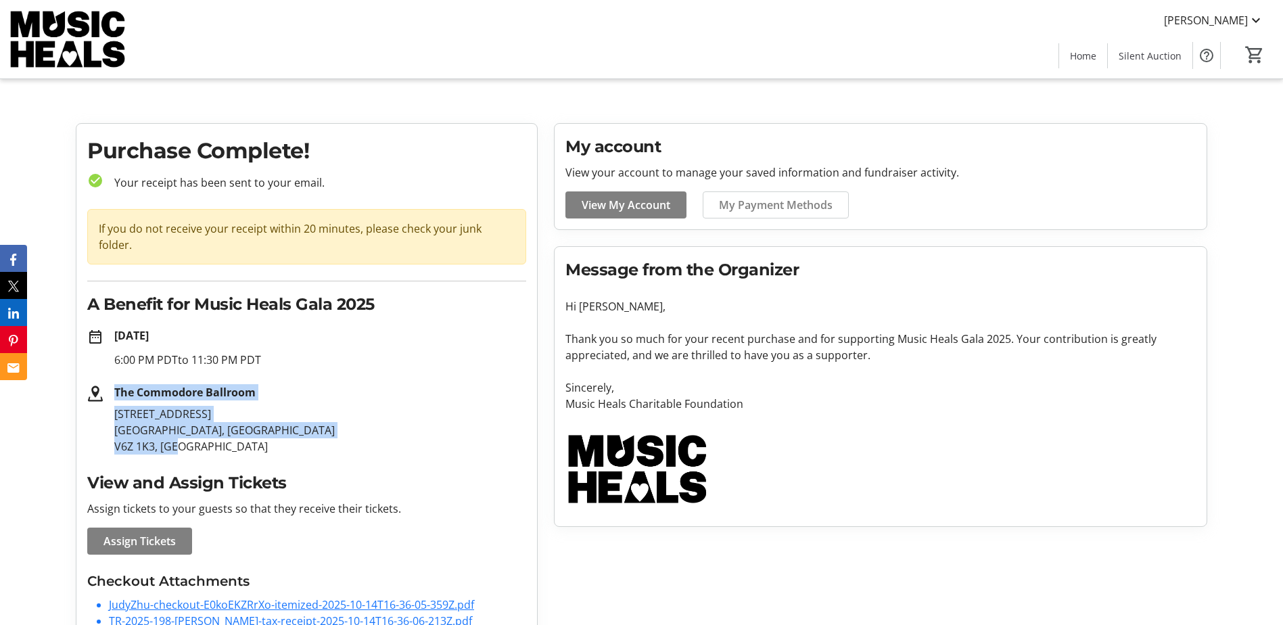
drag, startPoint x: 178, startPoint y: 429, endPoint x: 114, endPoint y: 375, distance: 83.9
click at [114, 384] on div "The Commodore Ballroom [STREET_ADDRESS]" at bounding box center [314, 419] width 423 height 70
copy div "The Commodore Ballroom [STREET_ADDRESS]"
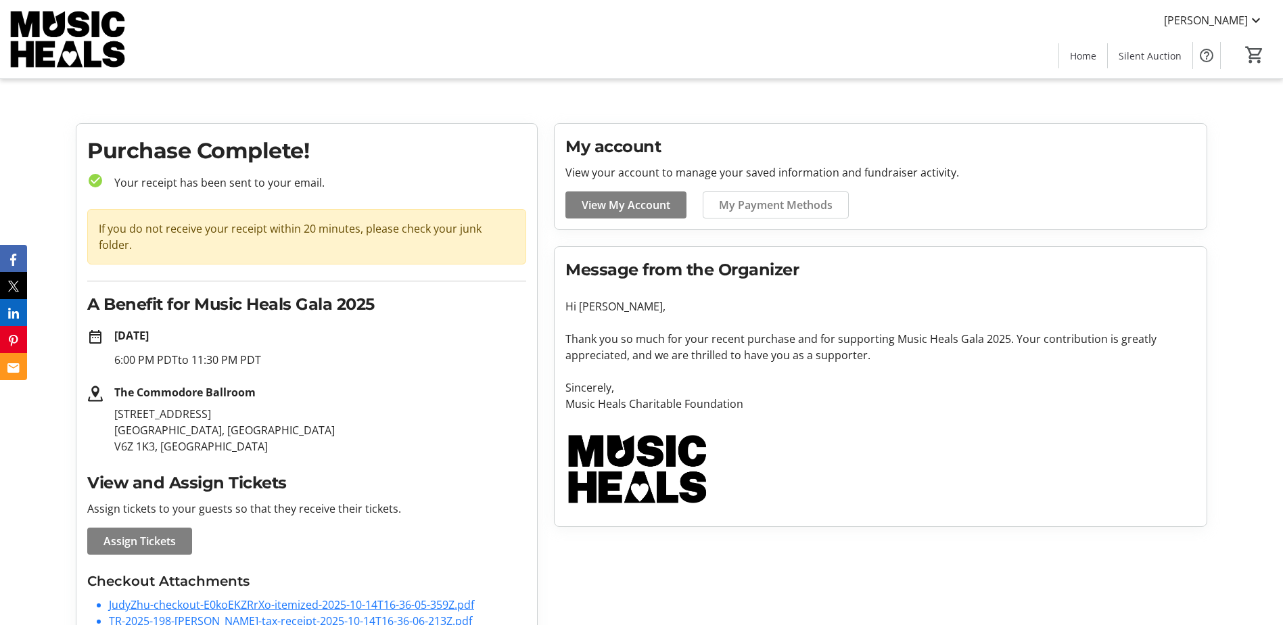
click at [1058, 403] on p "Music Heals Charitable Foundation" at bounding box center [880, 404] width 630 height 16
